Goal: Find specific page/section: Find specific page/section

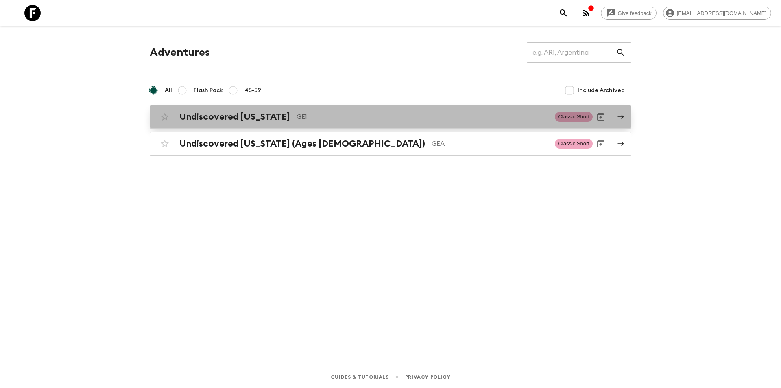
click at [249, 118] on h2 "Undiscovered [US_STATE]" at bounding box center [234, 116] width 111 height 11
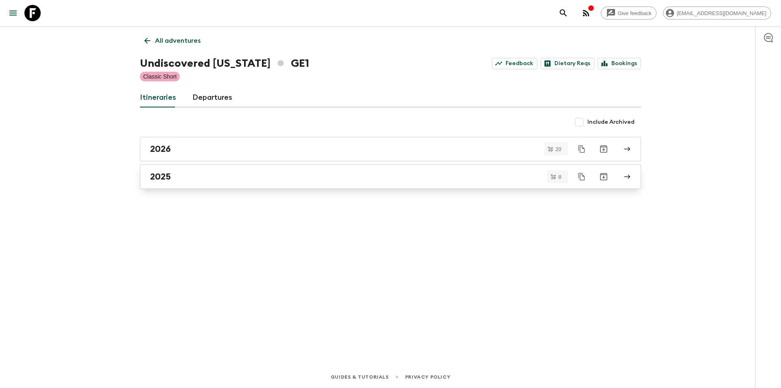
click at [203, 184] on link "2025" at bounding box center [390, 176] width 501 height 24
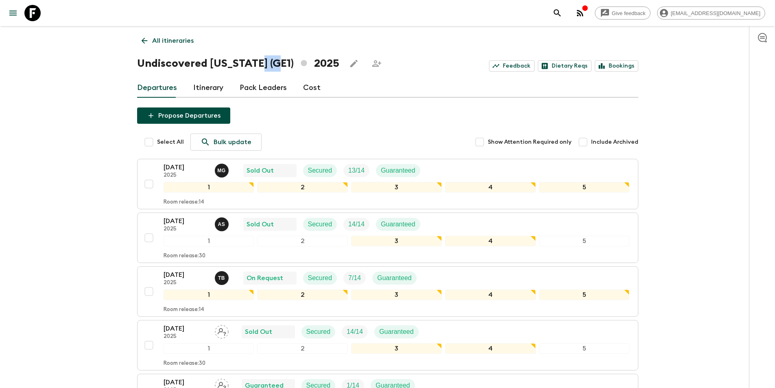
drag, startPoint x: 258, startPoint y: 62, endPoint x: 280, endPoint y: 61, distance: 21.6
click at [280, 61] on h1 "Undiscovered [US_STATE] (GE1) 2025" at bounding box center [238, 63] width 202 height 16
click at [61, 209] on div "Give feedback [EMAIL_ADDRESS][DOMAIN_NAME] All itineraries Undiscovered [US_STA…" at bounding box center [387, 329] width 775 height 659
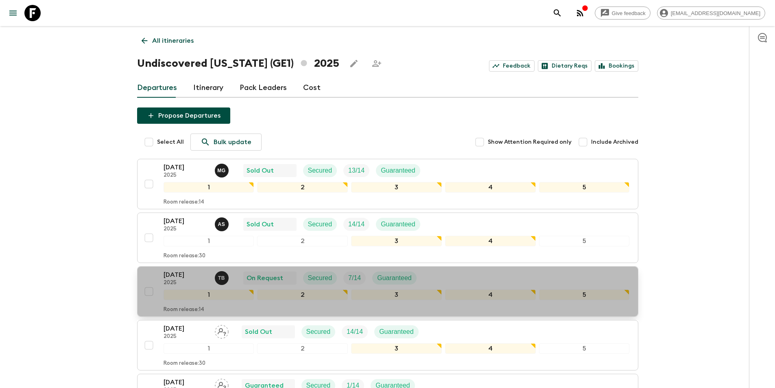
click at [180, 279] on p "[DATE]" at bounding box center [186, 275] width 45 height 10
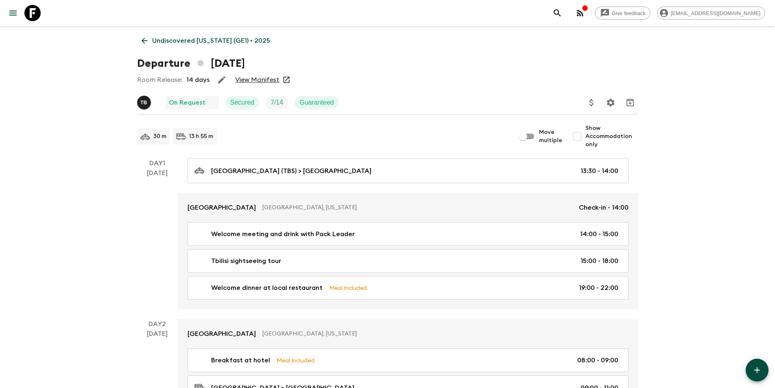
click at [263, 81] on link "View Manifest" at bounding box center [257, 80] width 44 height 8
